Goal: Task Accomplishment & Management: Use online tool/utility

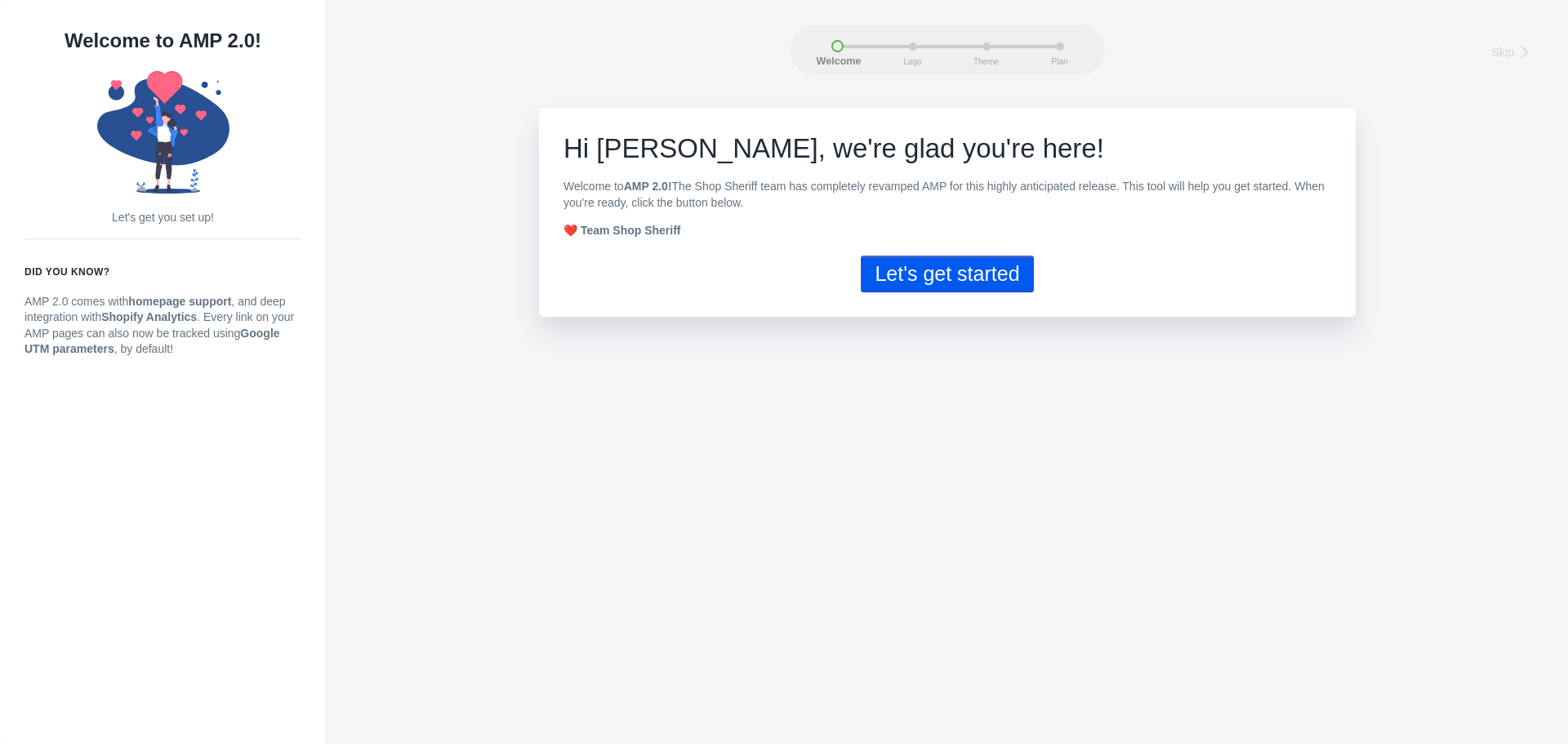
click at [979, 264] on button "Let's get started" at bounding box center [946, 274] width 172 height 37
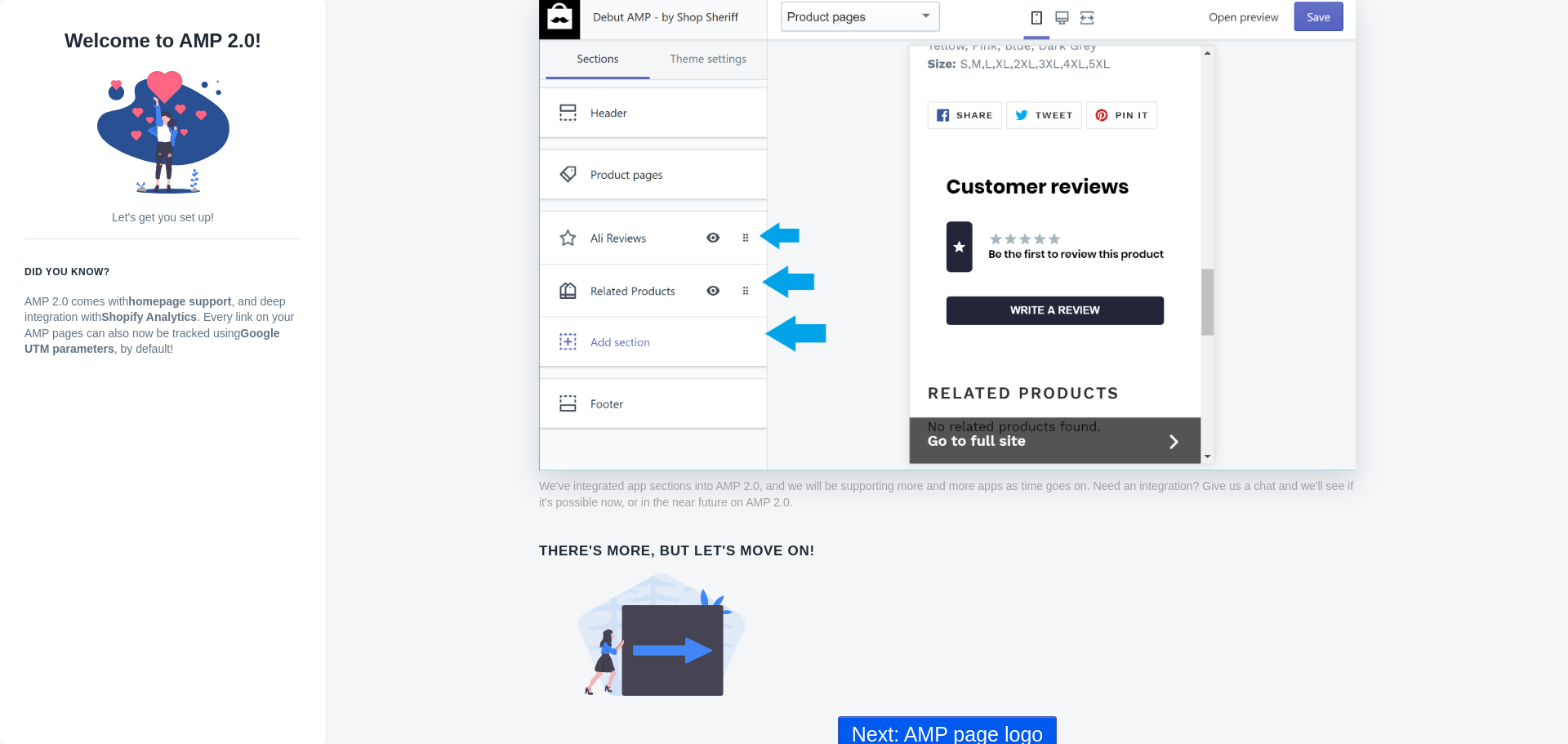
scroll to position [1162, 0]
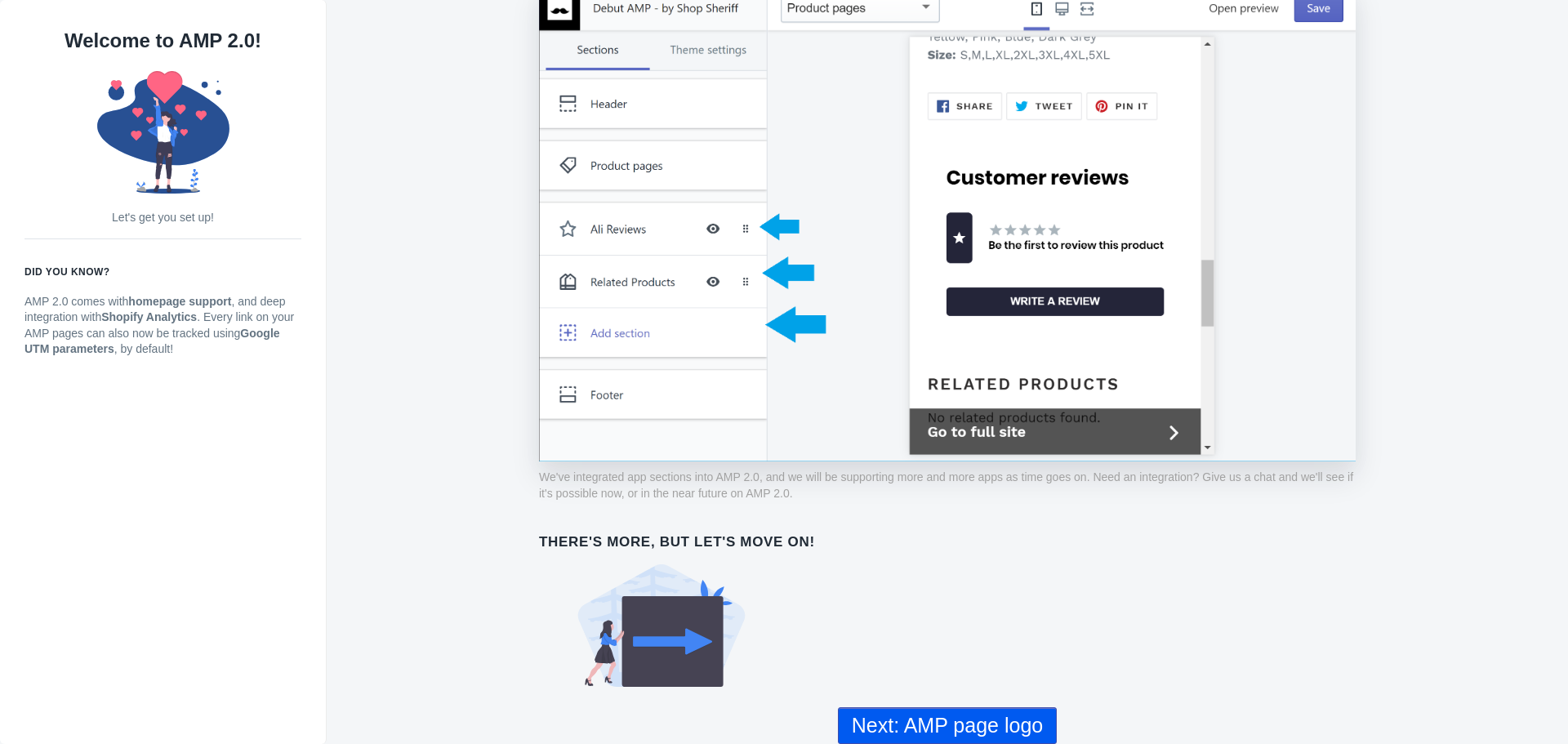
click at [964, 727] on button "Next: AMP page logo" at bounding box center [947, 726] width 219 height 37
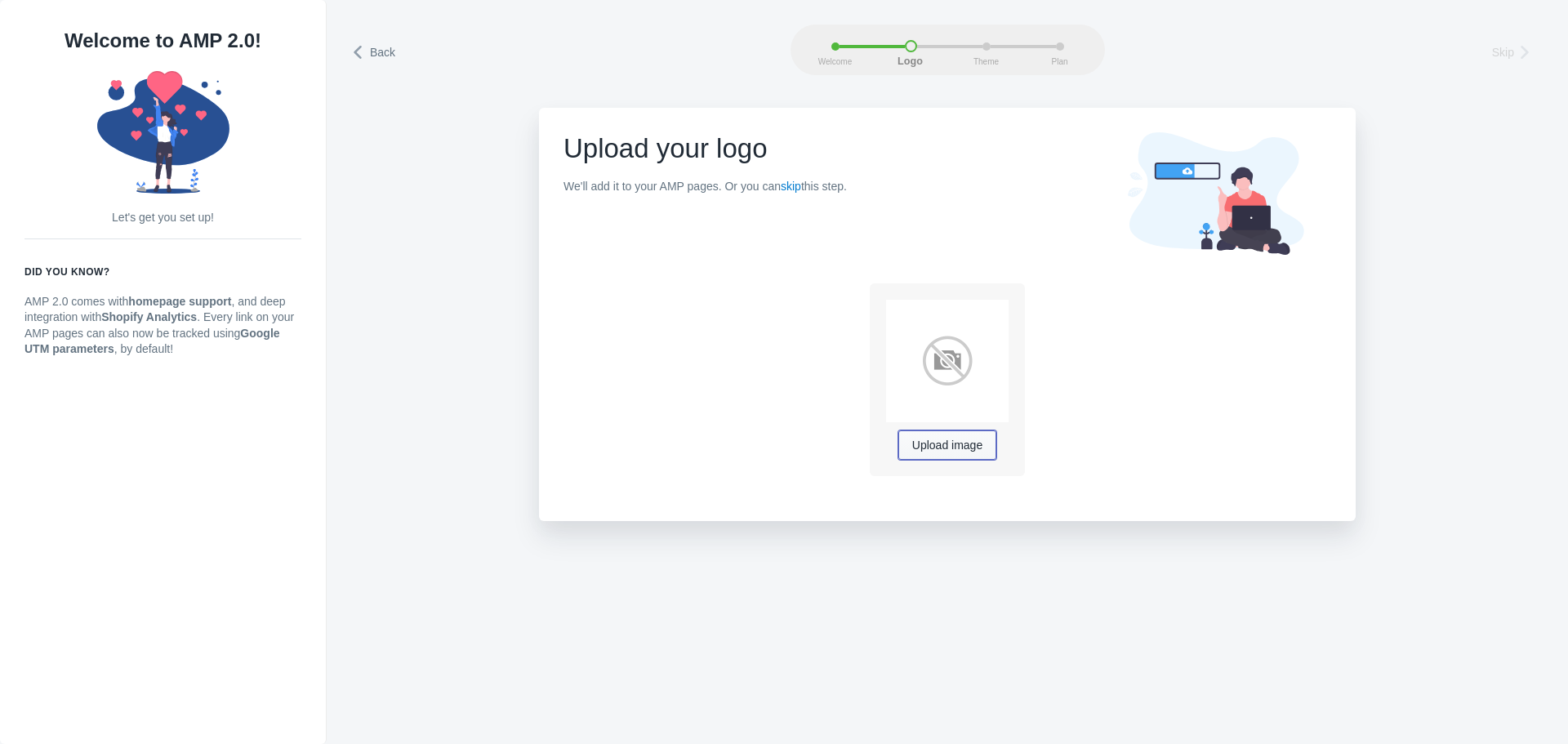
click at [906, 454] on button "Upload image" at bounding box center [947, 445] width 98 height 29
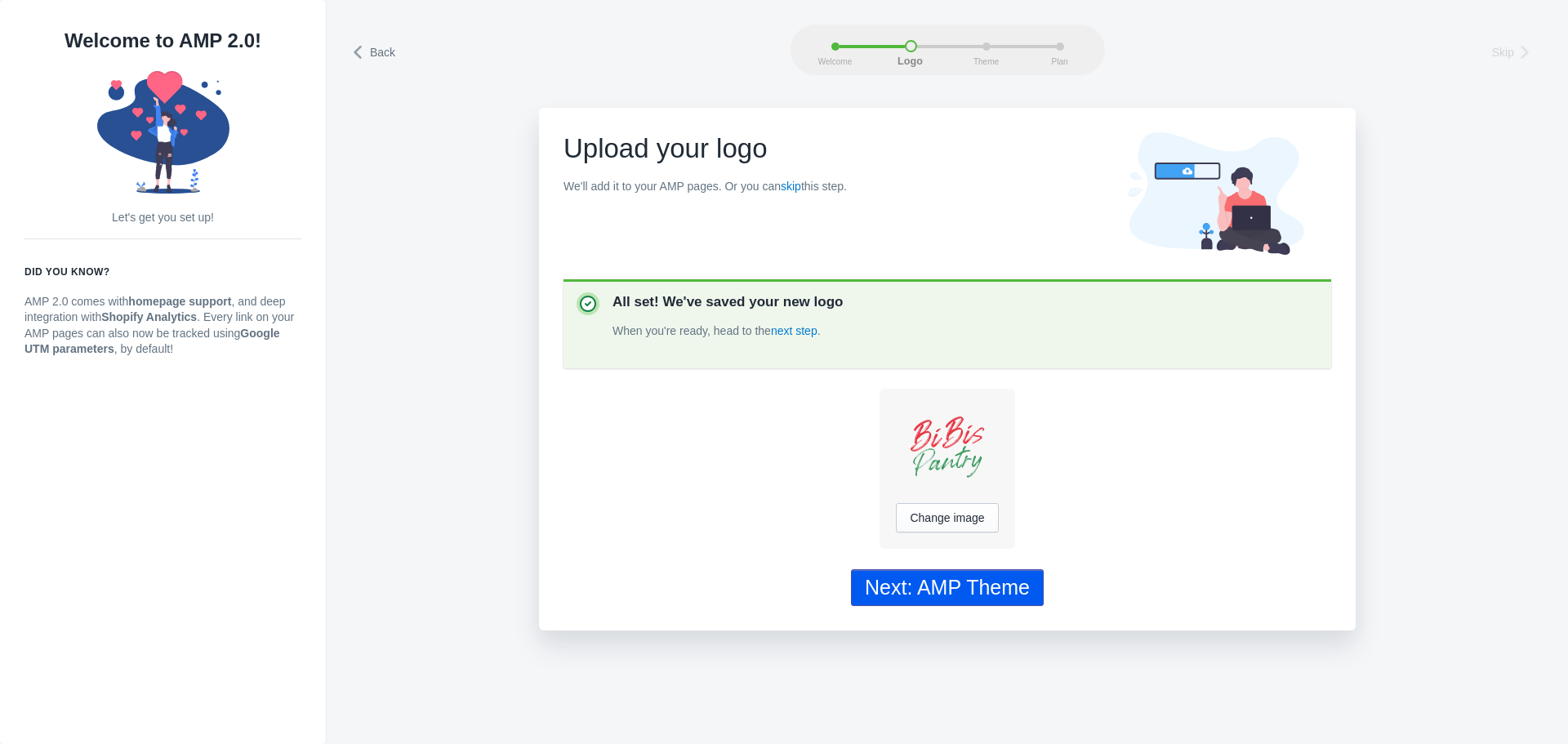
click at [962, 579] on div "Next: AMP Theme" at bounding box center [947, 587] width 165 height 23
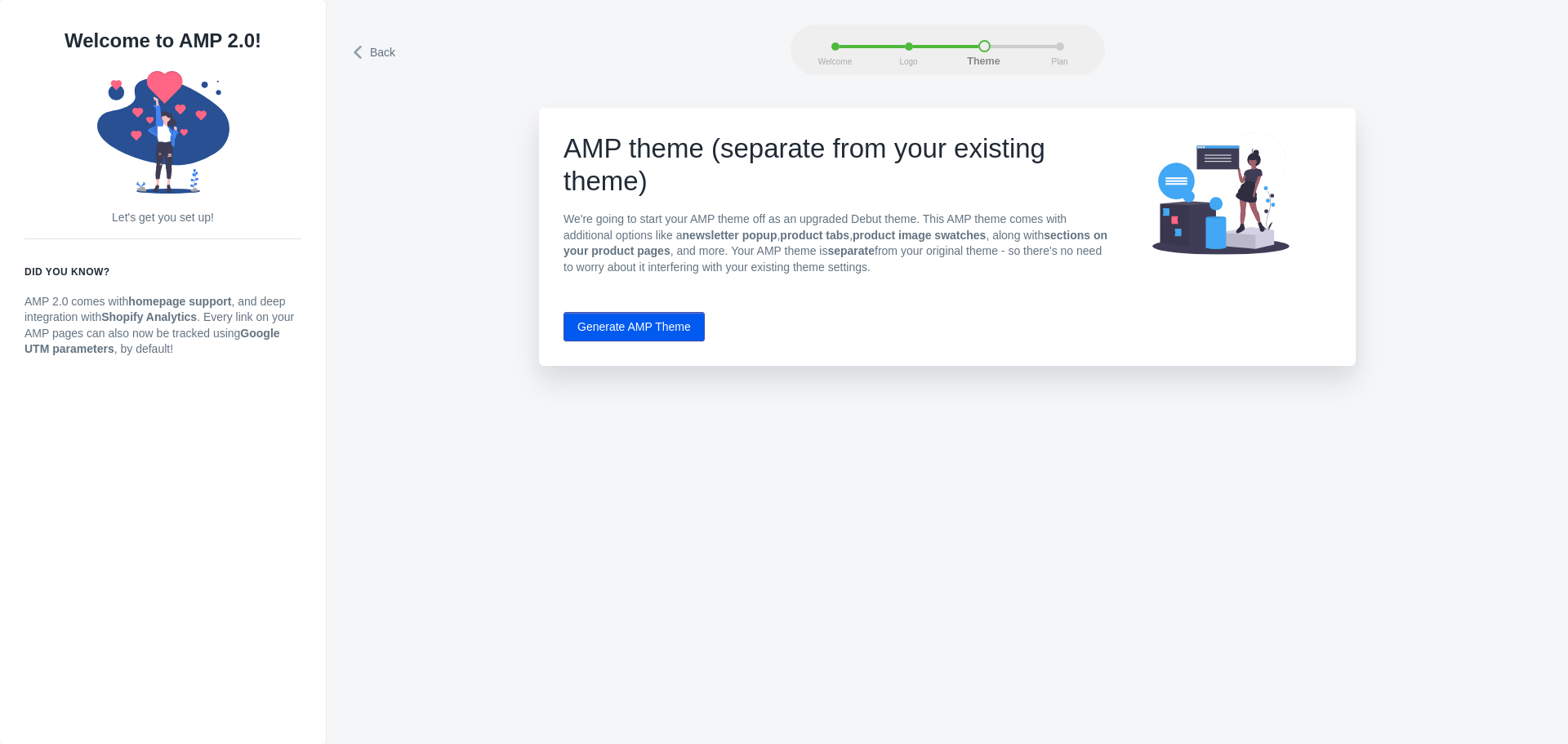
click at [620, 329] on button "Generate AMP Theme" at bounding box center [634, 326] width 141 height 29
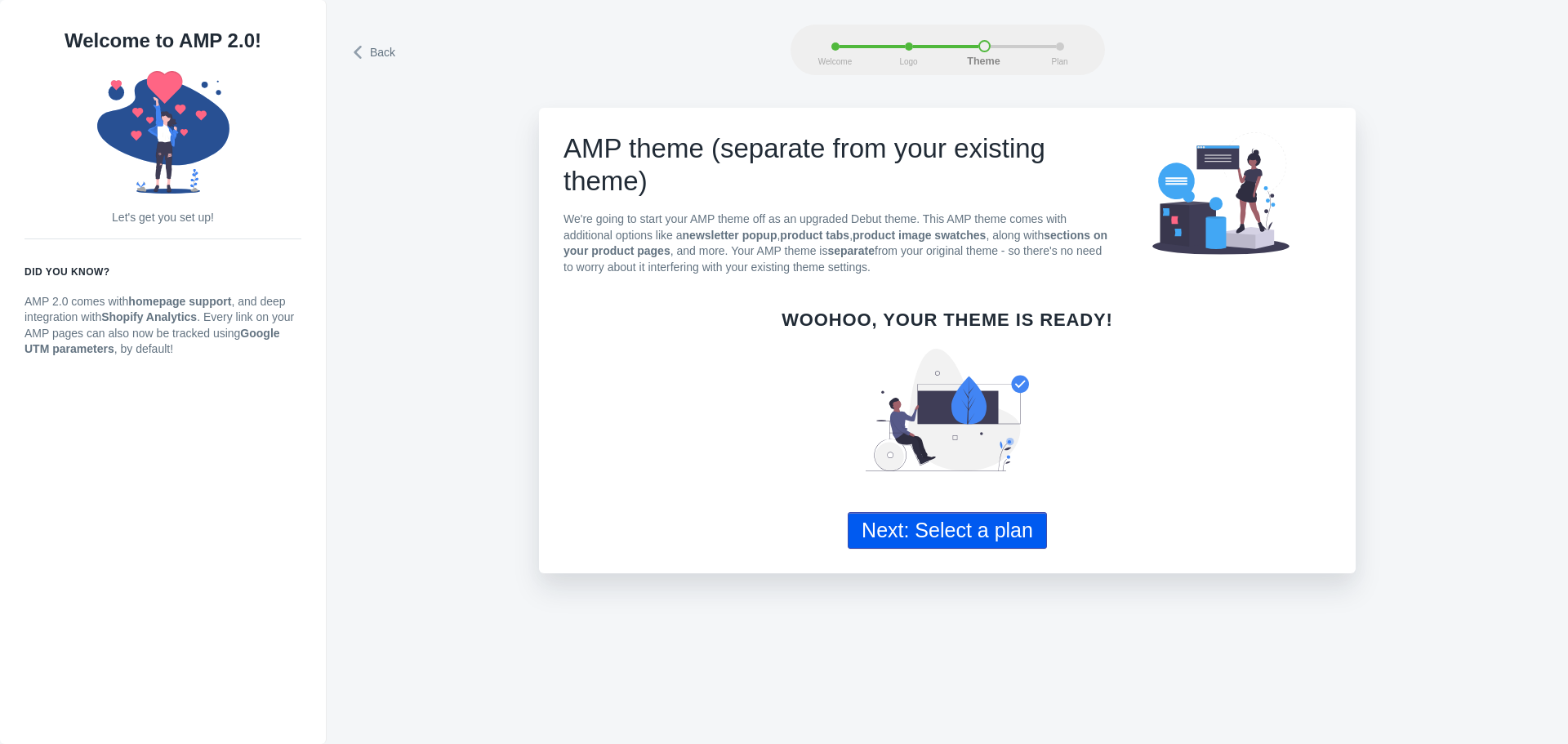
click at [908, 532] on button "Next: Select a plan" at bounding box center [948, 530] width 200 height 37
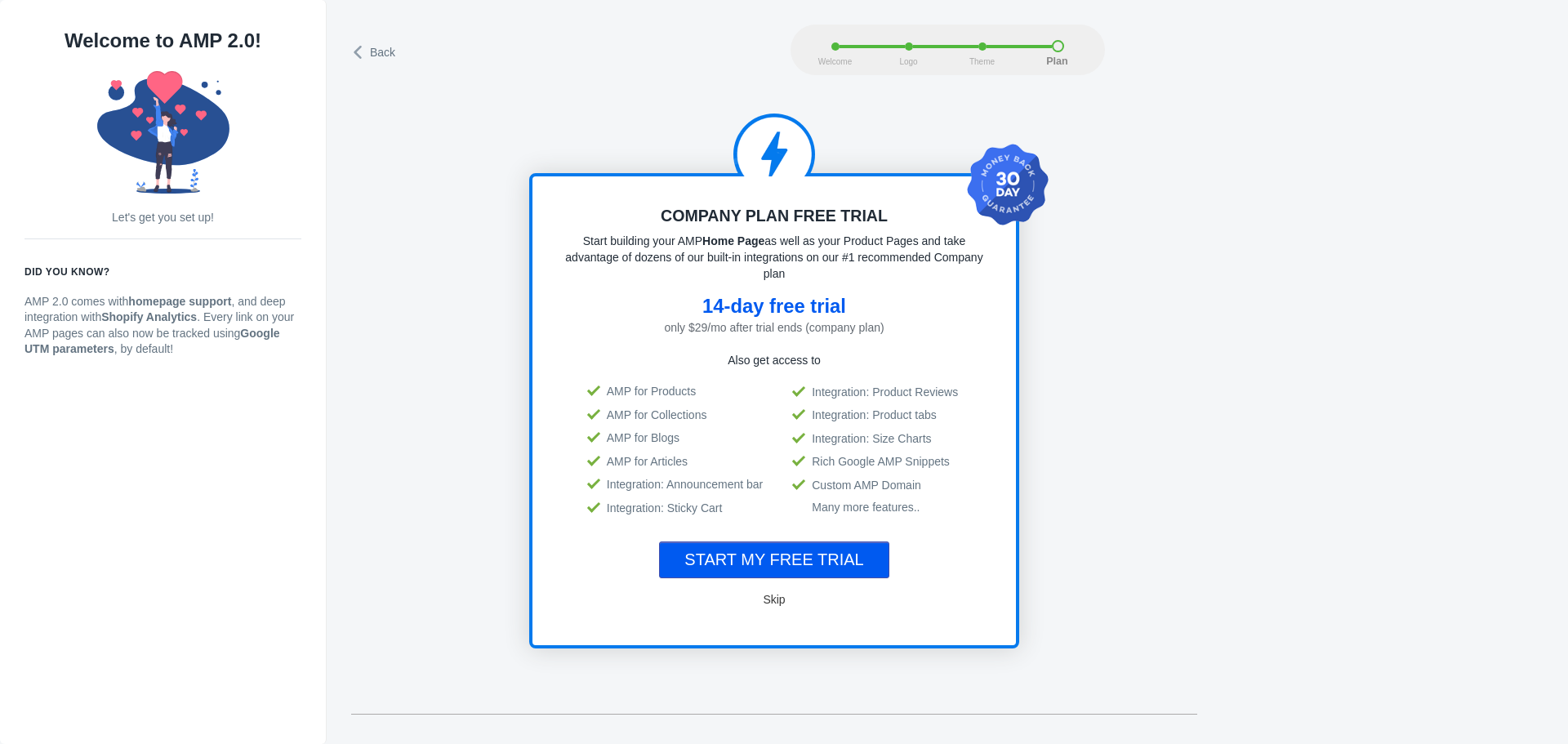
click at [775, 600] on span "Skip" at bounding box center [774, 600] width 22 height 13
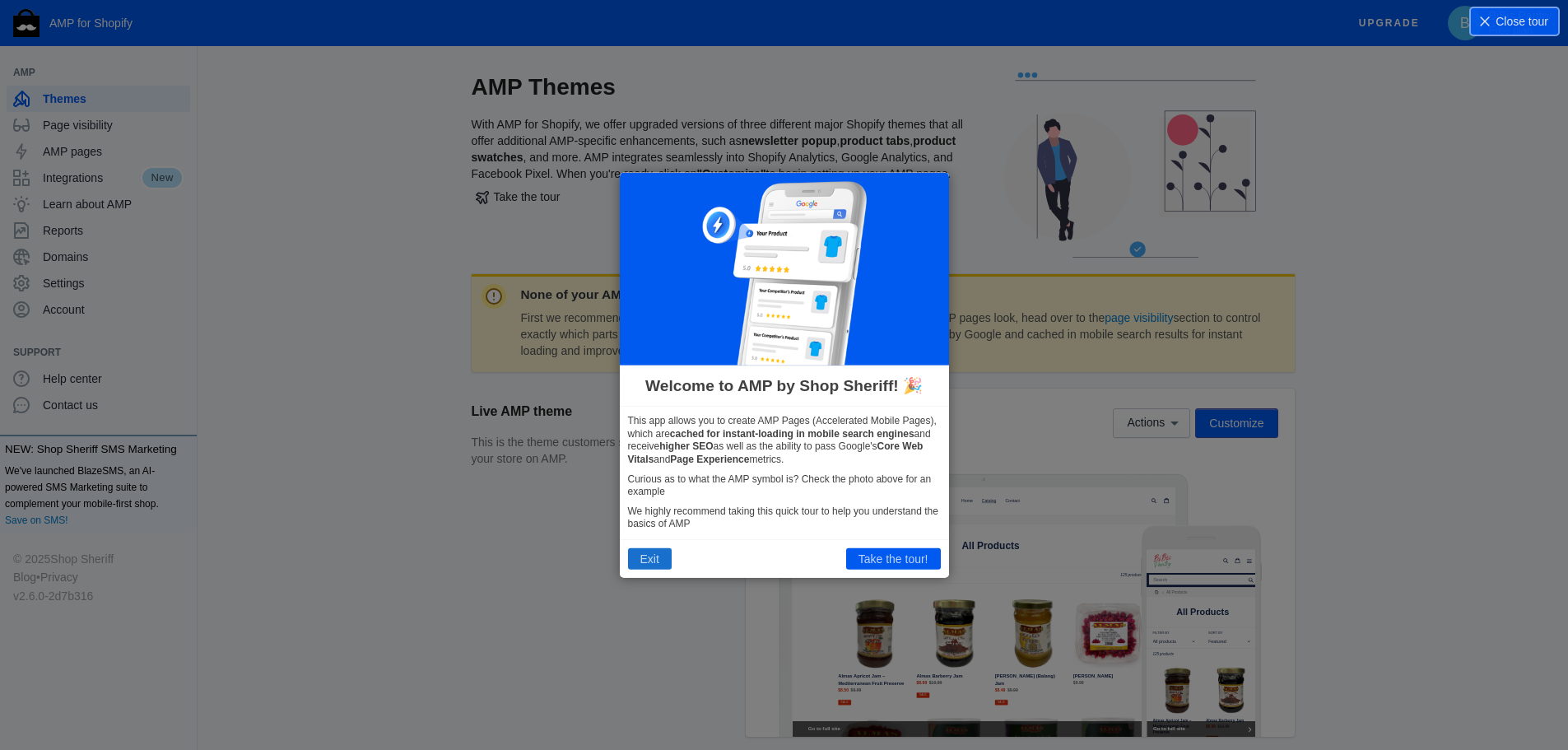
click at [660, 558] on button "Exit" at bounding box center [650, 558] width 44 height 21
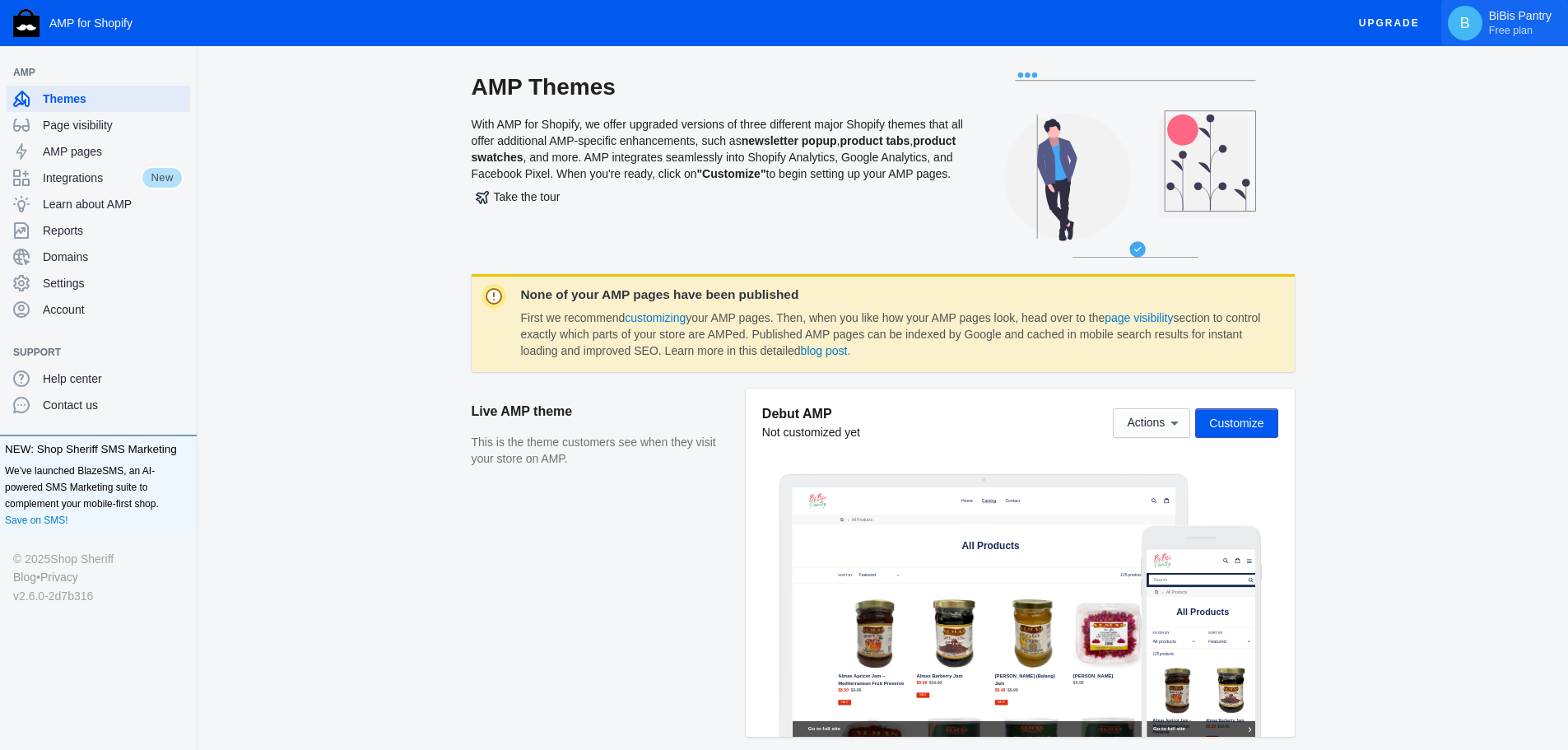
click at [1504, 23] on span "Free plan" at bounding box center [1511, 30] width 44 height 14
click at [1467, 202] on div at bounding box center [784, 375] width 1568 height 750
click at [1516, 33] on span "Free plan" at bounding box center [1511, 30] width 44 height 14
click at [371, 200] on div at bounding box center [784, 375] width 1568 height 750
click at [1371, 23] on span "Upgrade" at bounding box center [1390, 23] width 61 height 30
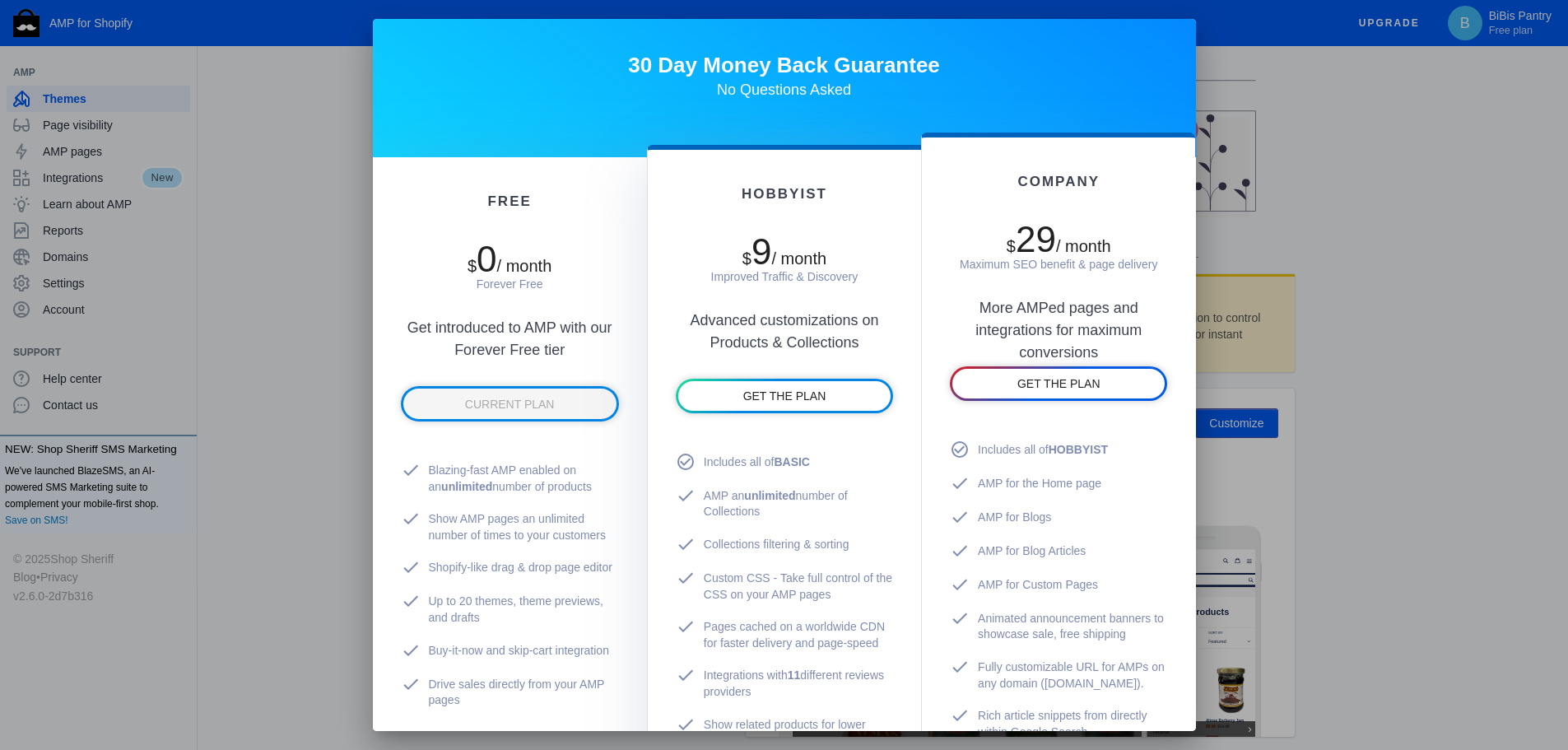
click at [343, 385] on div at bounding box center [784, 375] width 1568 height 750
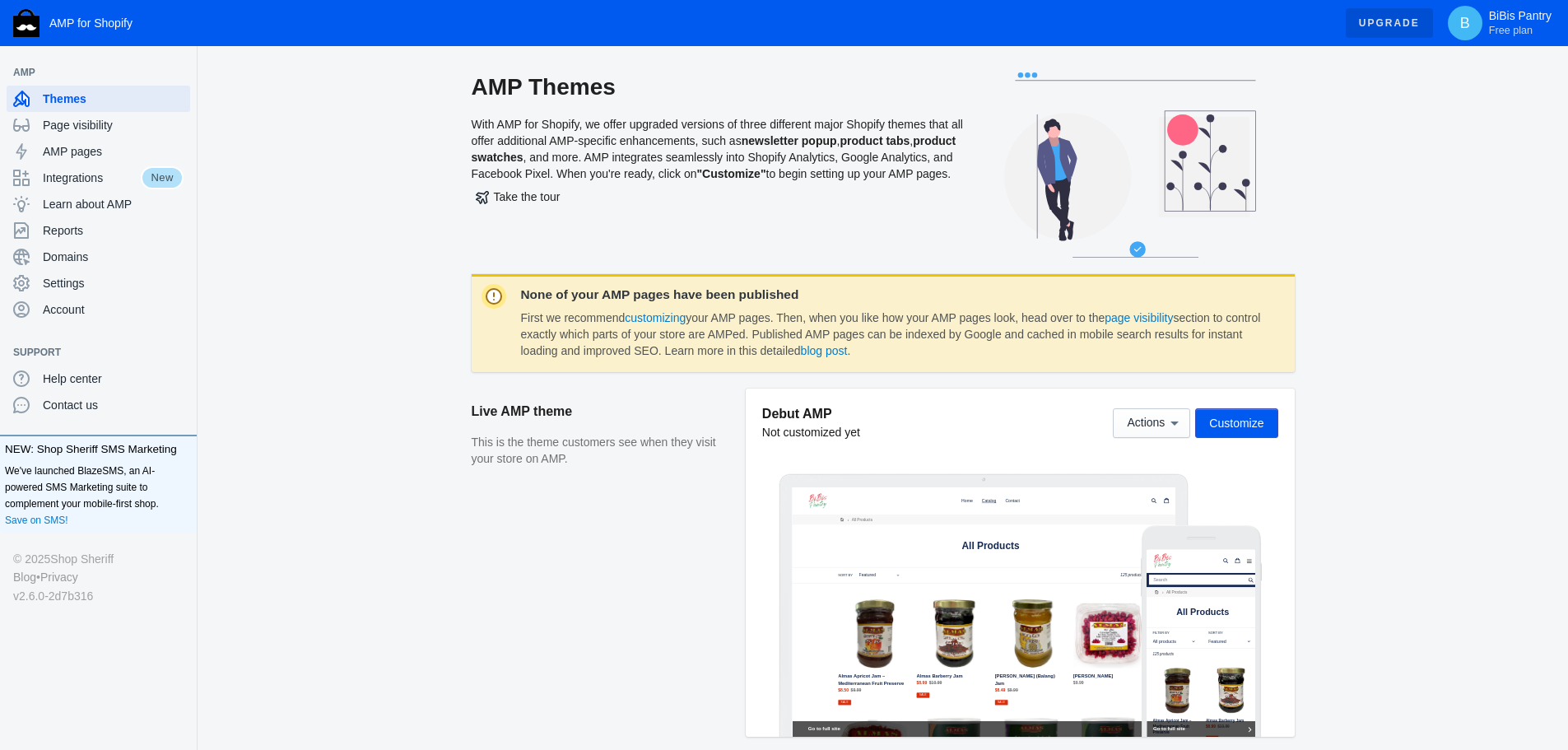
click at [1318, 334] on div "AMP Themes With AMP for Shopify, we offer upgraded versions of three different …" at bounding box center [882, 611] width 1370 height 1077
click at [111, 20] on span "AMP for Shopify" at bounding box center [90, 23] width 83 height 14
